Goal: Navigation & Orientation: Find specific page/section

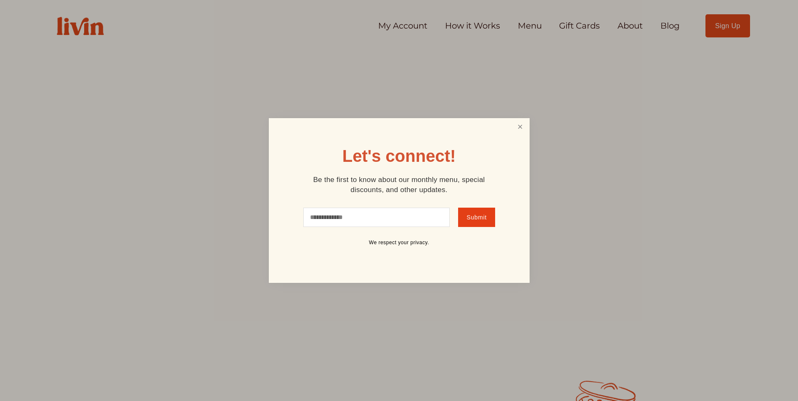
click at [525, 127] on link "Close" at bounding box center [520, 127] width 16 height 16
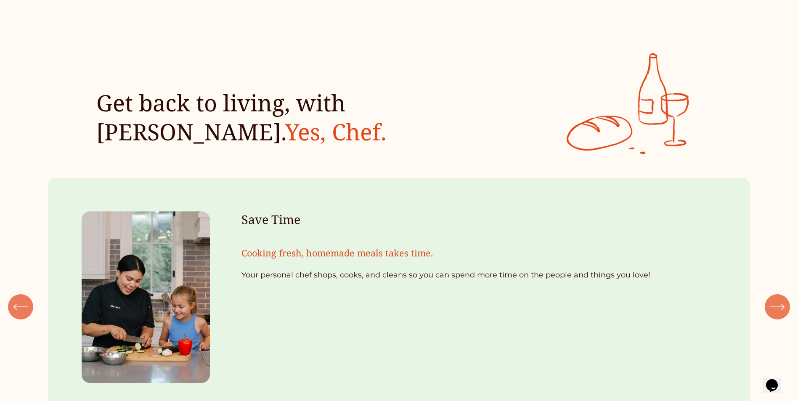
scroll to position [968, 0]
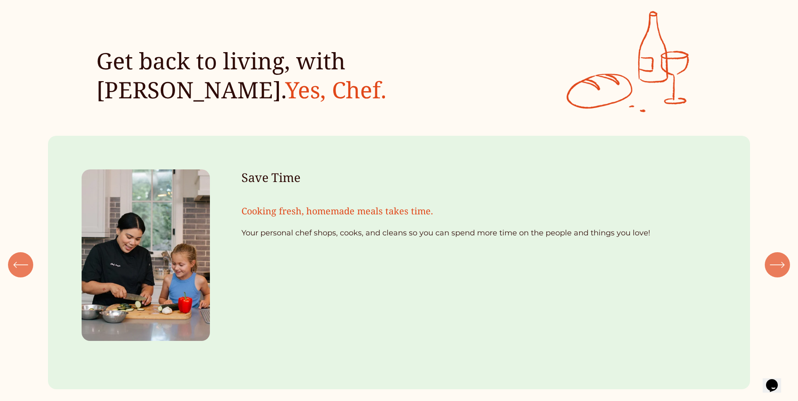
click at [780, 275] on div "\a \a \a Next\a \a" at bounding box center [777, 264] width 25 height 25
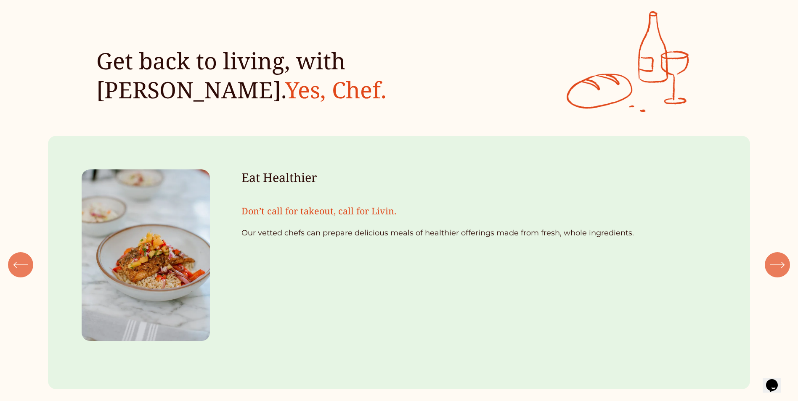
click at [780, 275] on div "\a \a \a Next\a \a" at bounding box center [777, 264] width 25 height 25
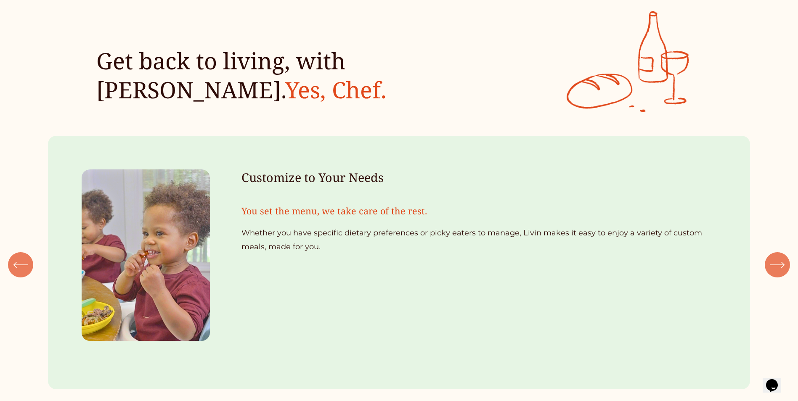
click at [780, 275] on div "\a \a \a Next\a \a" at bounding box center [777, 264] width 25 height 25
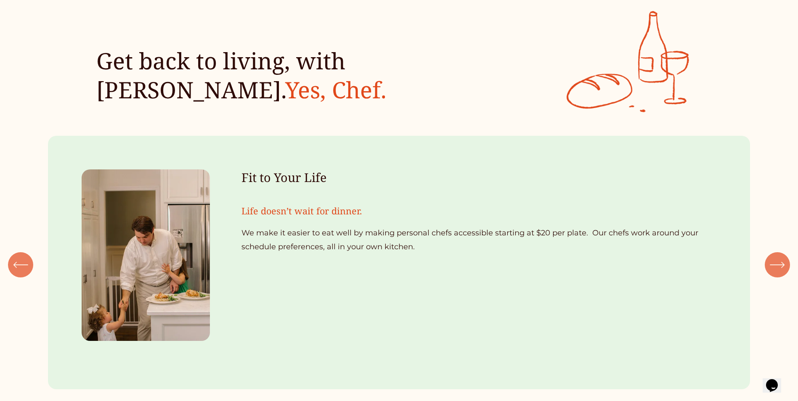
click at [780, 275] on div "\a \a \a Next\a \a" at bounding box center [777, 264] width 25 height 25
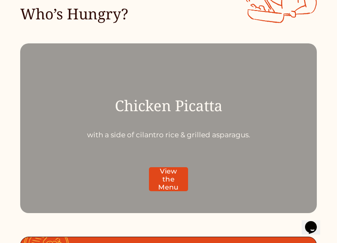
scroll to position [2077, 0]
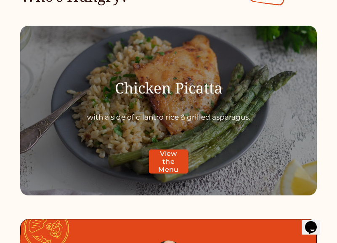
click at [172, 164] on link "View the Menu" at bounding box center [168, 161] width 39 height 24
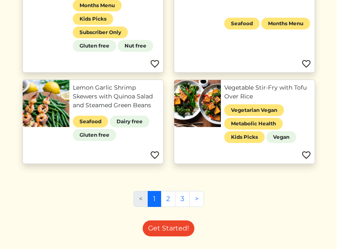
scroll to position [628, 0]
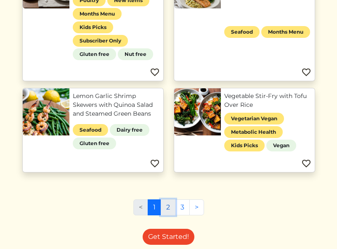
click at [168, 199] on link "2" at bounding box center [168, 207] width 15 height 16
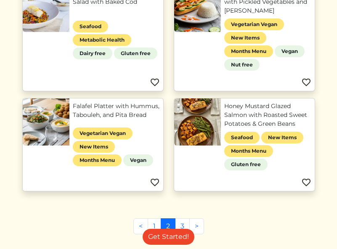
scroll to position [546, 0]
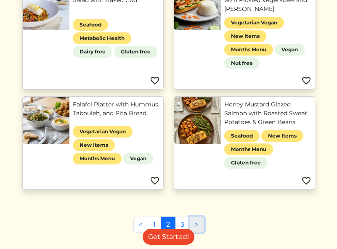
click at [198, 217] on link ">" at bounding box center [196, 225] width 15 height 16
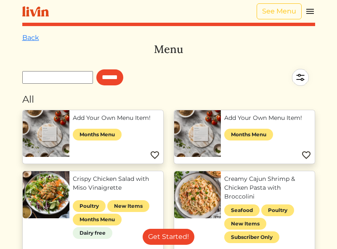
click at [306, 9] on img at bounding box center [310, 11] width 10 height 10
